Goal: Find specific page/section: Find specific page/section

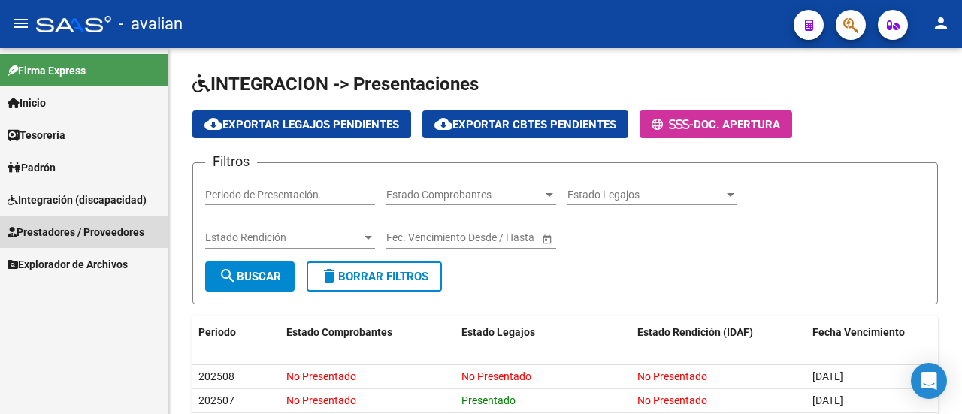
click at [72, 232] on span "Prestadores / Proveedores" at bounding box center [76, 232] width 137 height 17
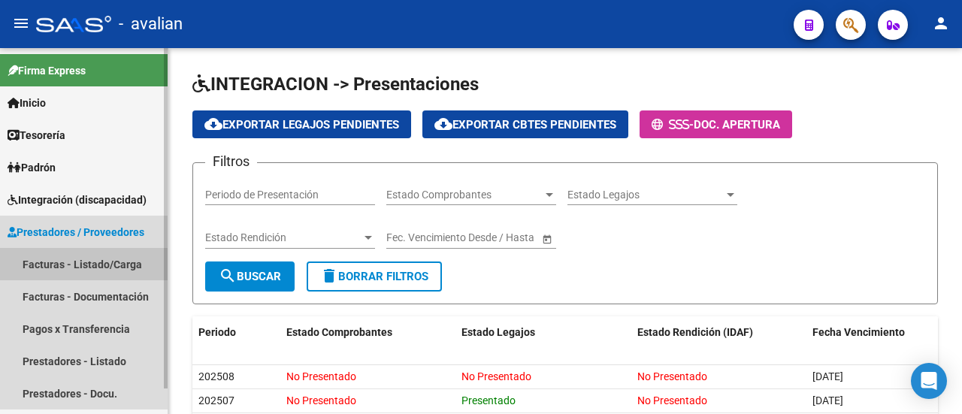
click at [87, 262] on link "Facturas - Listado/Carga" at bounding box center [84, 264] width 168 height 32
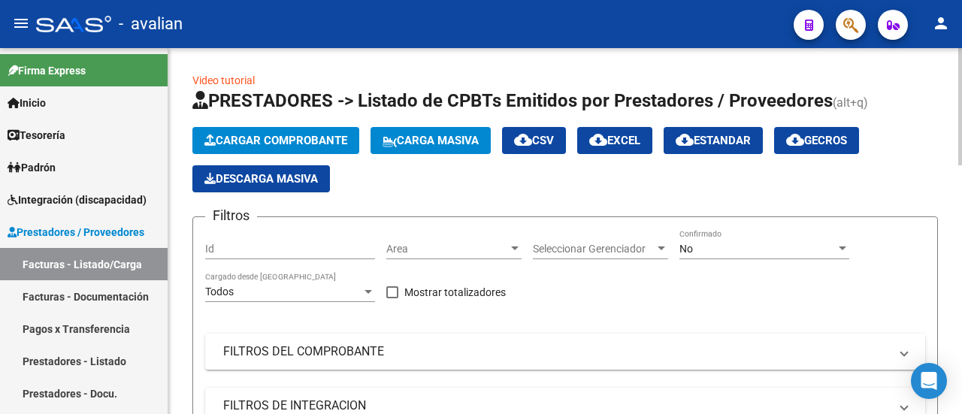
scroll to position [75, 0]
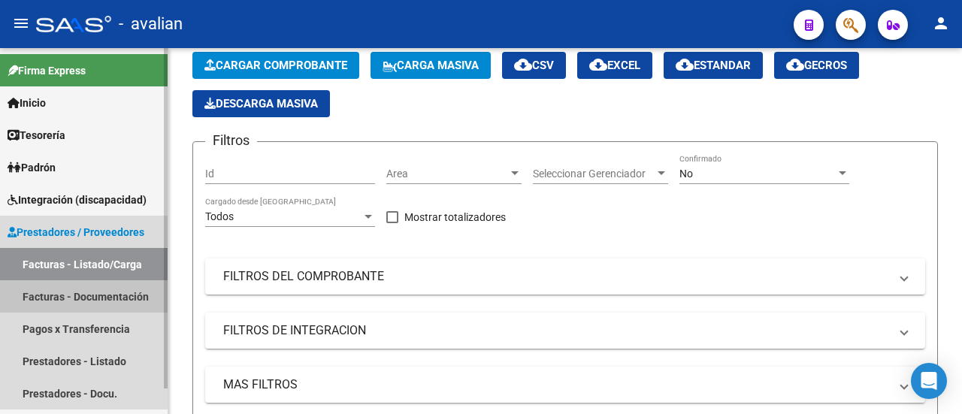
click at [99, 297] on link "Facturas - Documentación" at bounding box center [84, 296] width 168 height 32
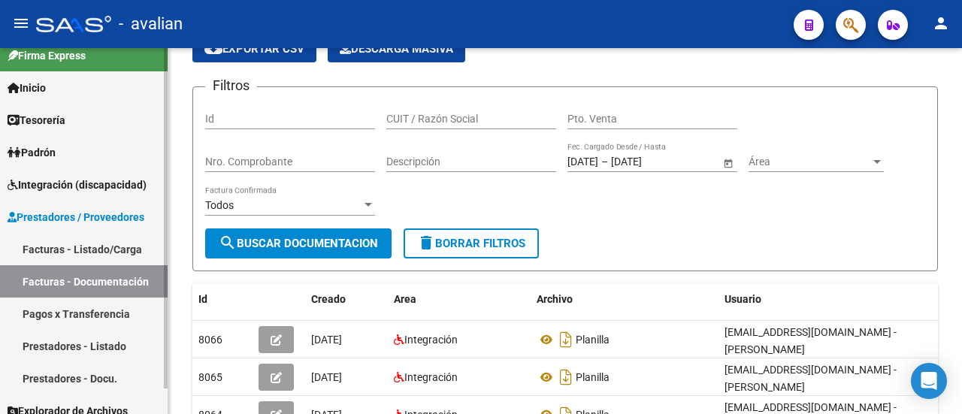
scroll to position [27, 0]
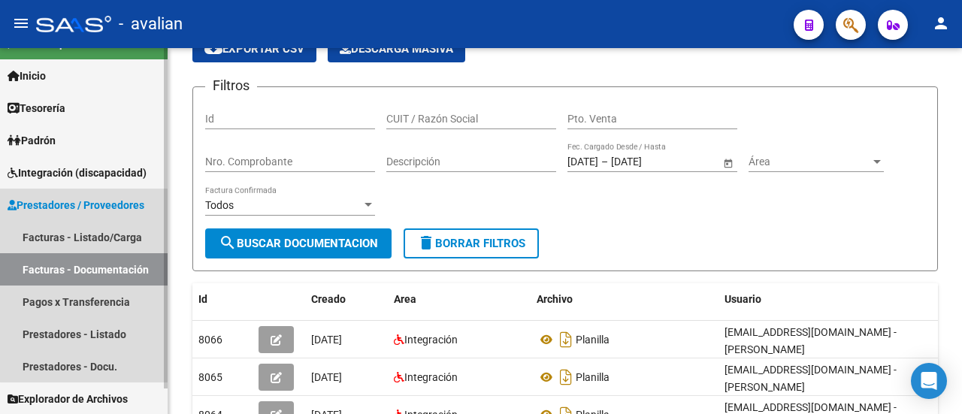
click at [93, 197] on span "Prestadores / Proveedores" at bounding box center [76, 205] width 137 height 17
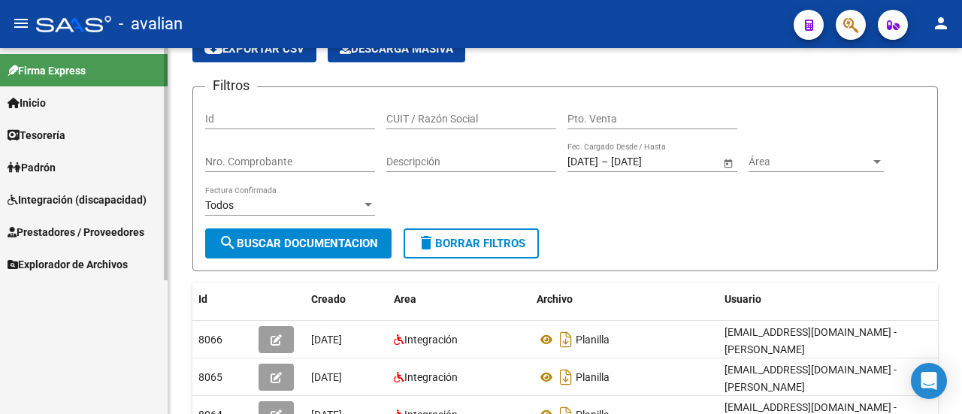
scroll to position [0, 0]
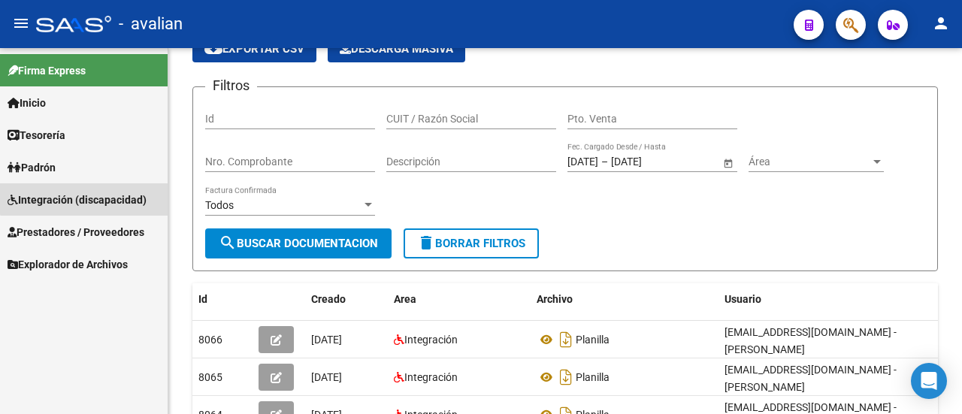
click at [90, 195] on span "Integración (discapacidad)" at bounding box center [77, 200] width 139 height 17
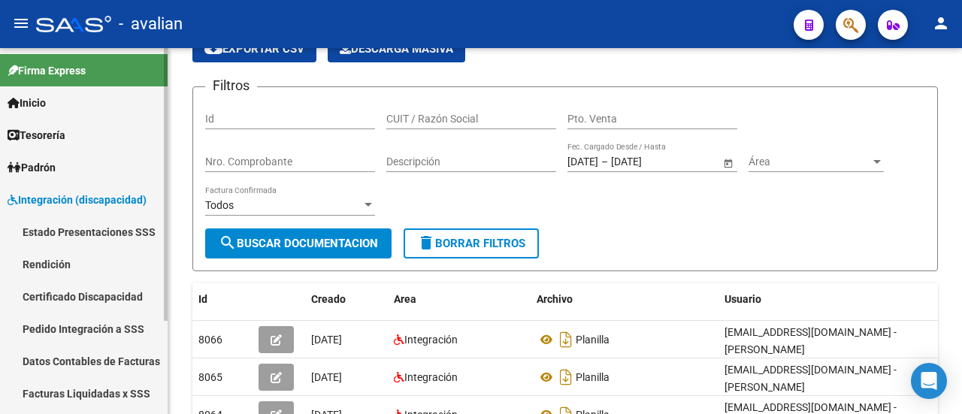
click at [114, 324] on link "Pedido Integración a SSS" at bounding box center [84, 329] width 168 height 32
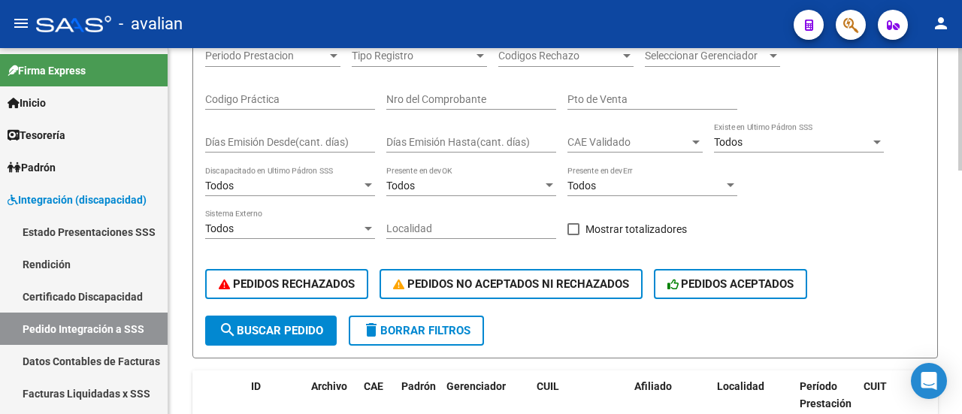
scroll to position [150, 0]
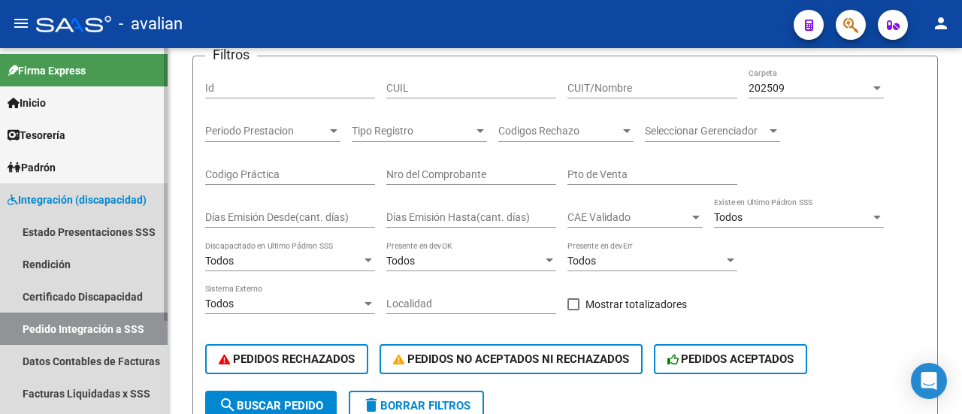
click at [49, 199] on span "Integración (discapacidad)" at bounding box center [77, 200] width 139 height 17
